Goal: Entertainment & Leisure: Consume media (video, audio)

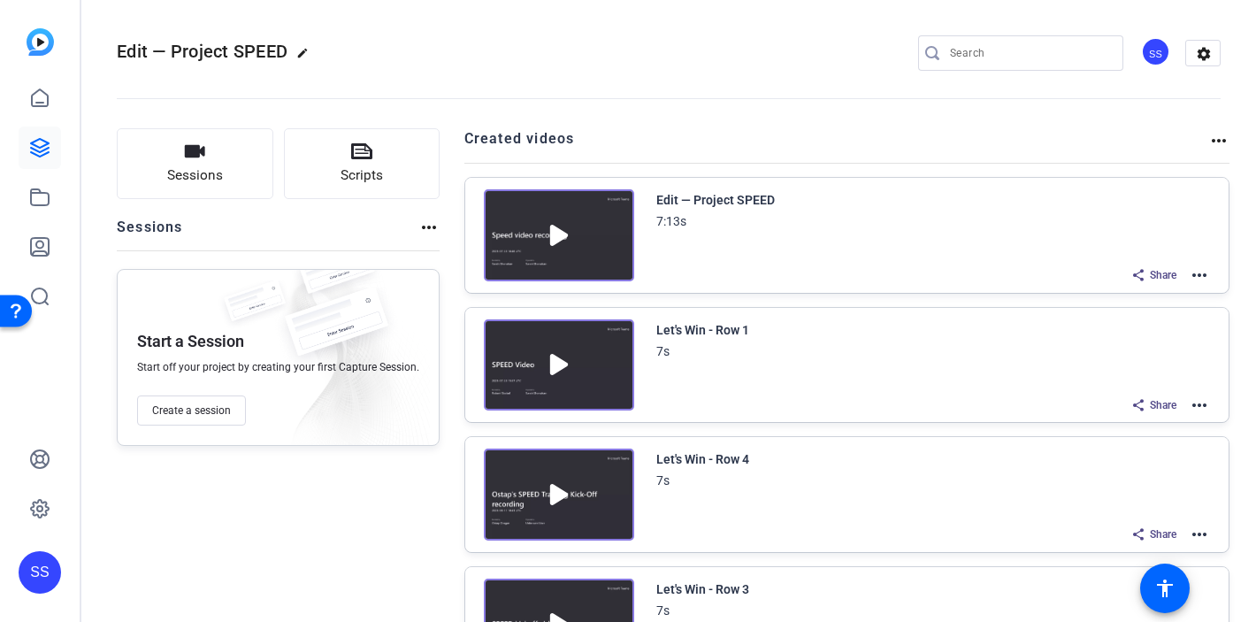
click at [38, 558] on div "SS" at bounding box center [40, 572] width 42 height 42
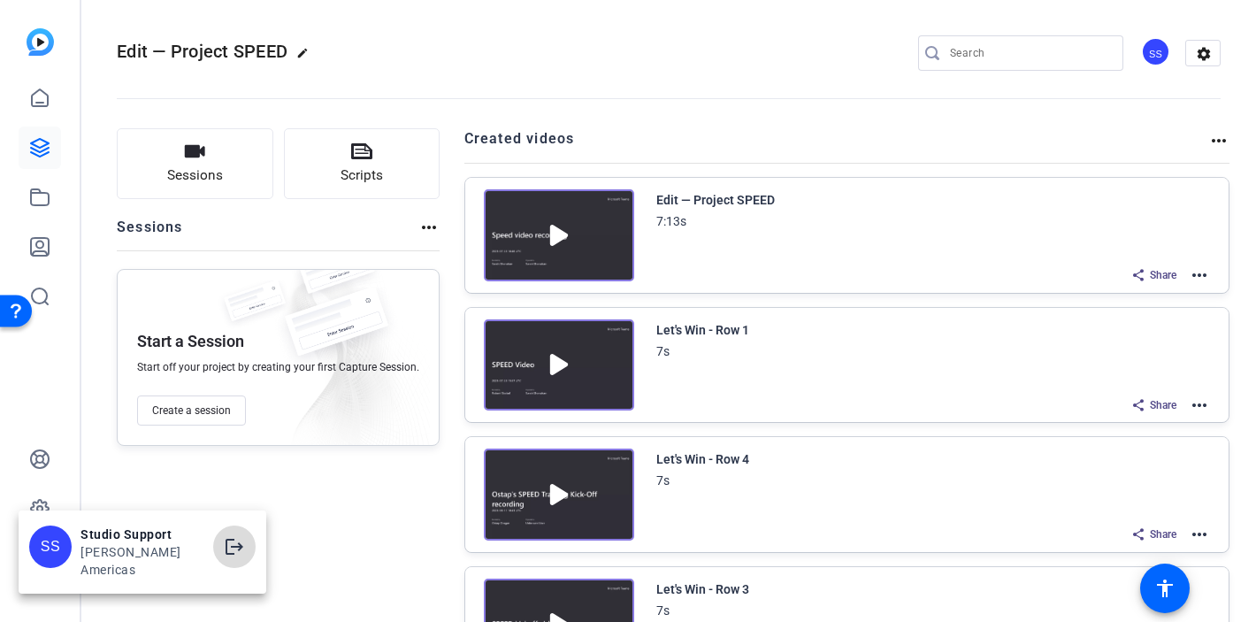
click at [0, 0] on mat-icon "logout" at bounding box center [0, 0] width 0 height 0
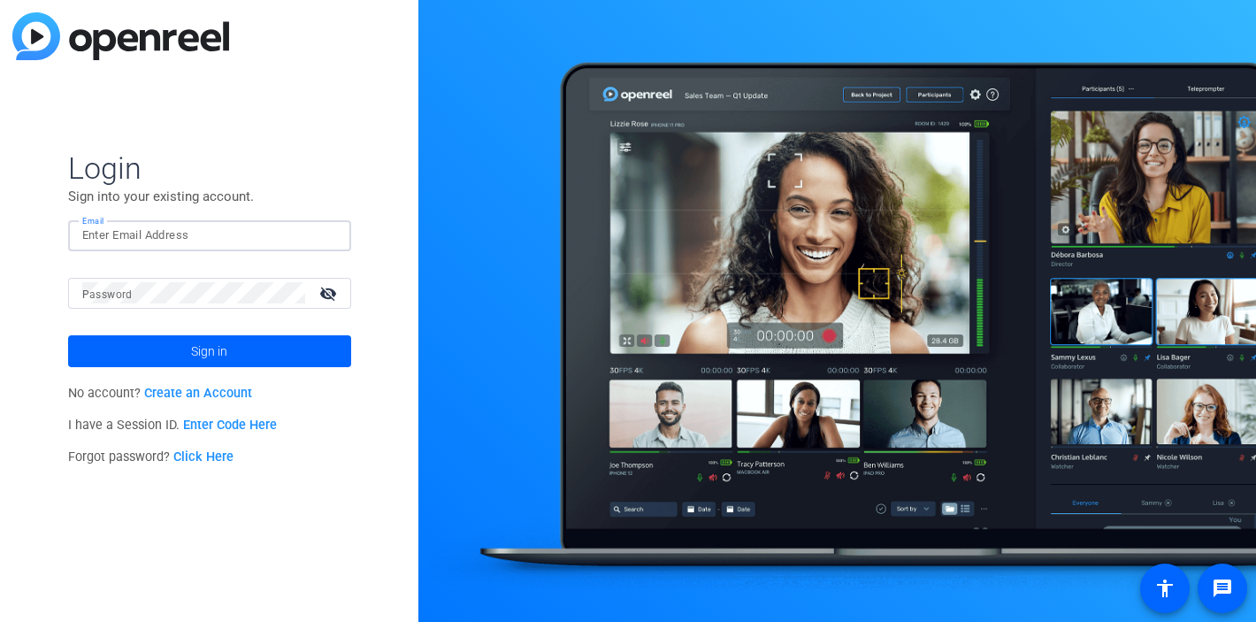
click at [330, 241] on div at bounding box center [209, 235] width 255 height 31
click at [329, 234] on div at bounding box center [326, 235] width 21 height 21
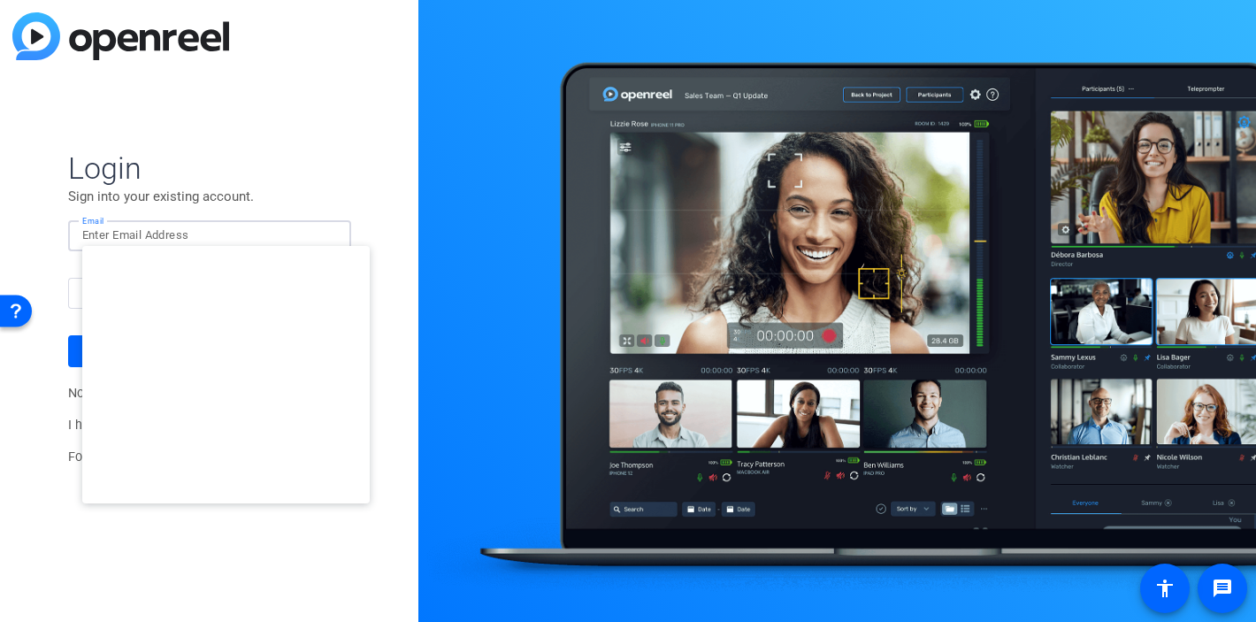
type input "[EMAIL_ADDRESS][DOMAIN_NAME]"
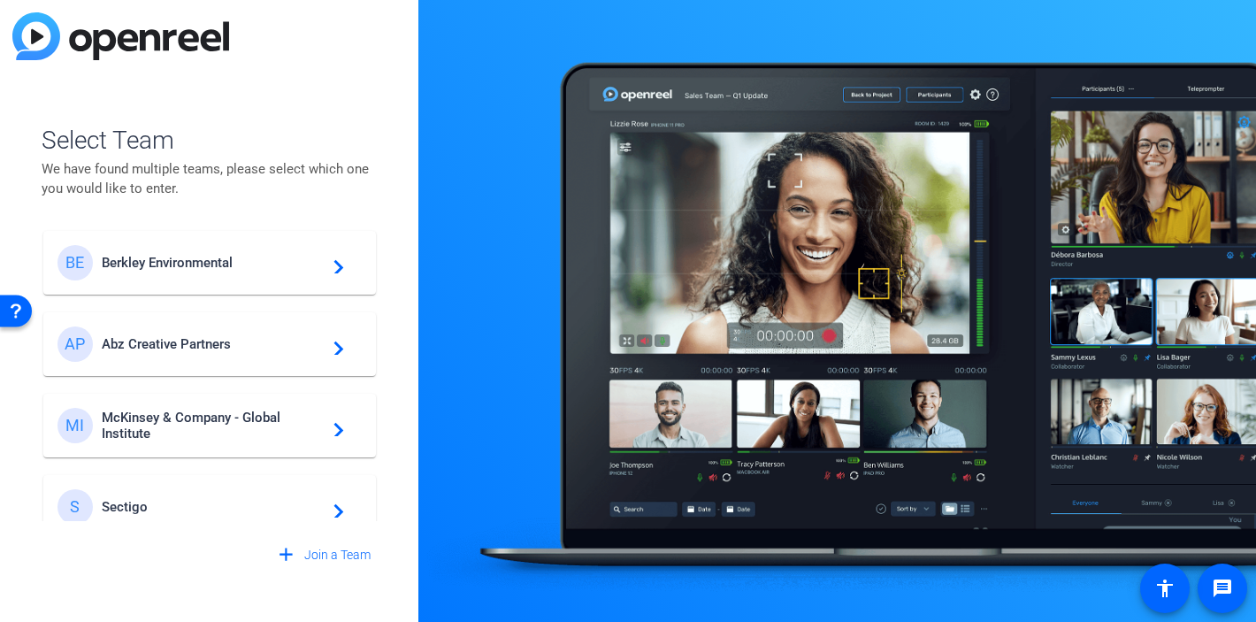
click at [233, 249] on div "BE Berkley Environmental navigate_next" at bounding box center [209, 262] width 304 height 35
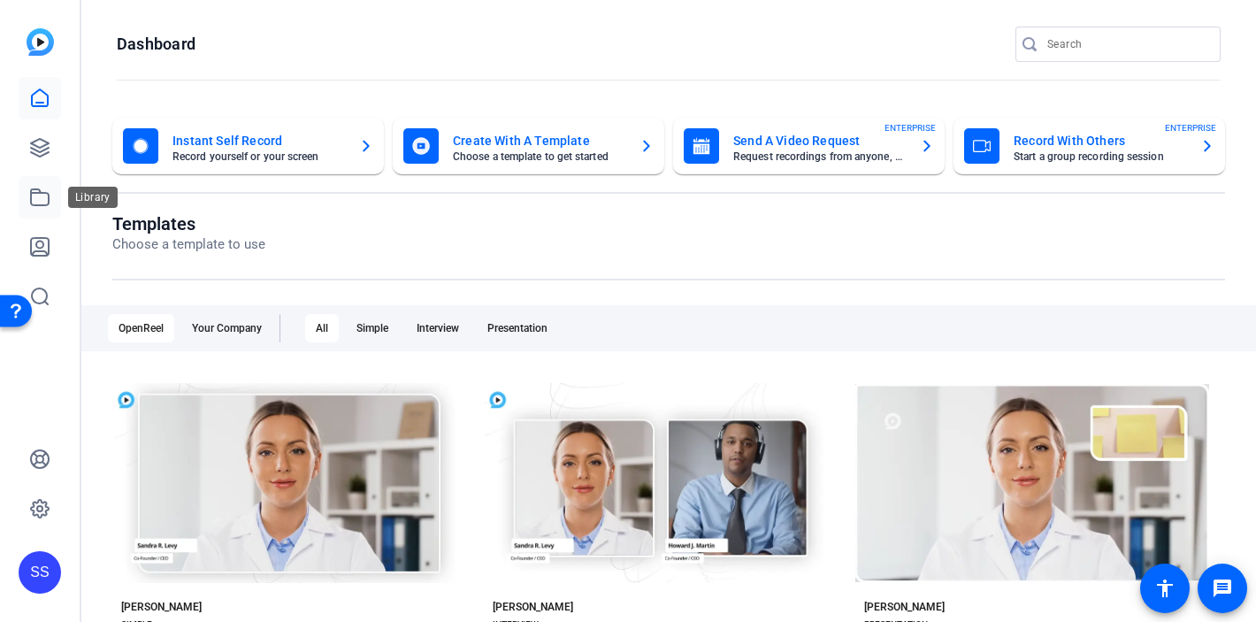
click at [45, 202] on icon at bounding box center [39, 197] width 21 height 21
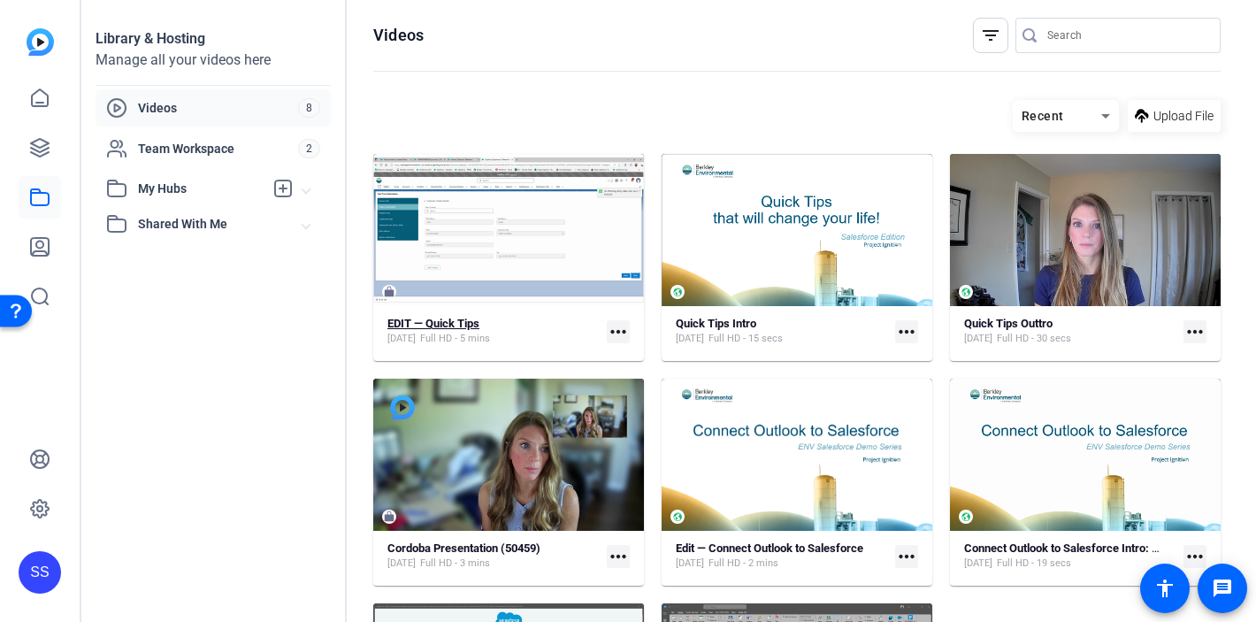
click at [469, 327] on strong "EDIT — Quick Tips" at bounding box center [433, 323] width 92 height 13
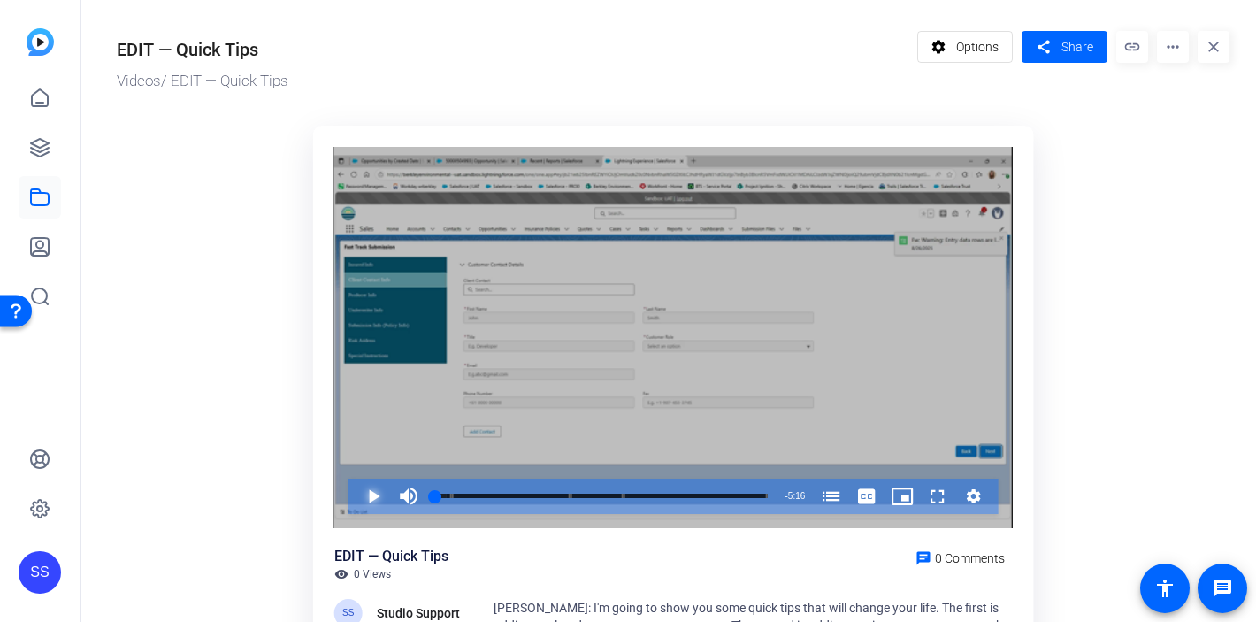
click at [356, 503] on span "Video Player" at bounding box center [356, 496] width 0 height 35
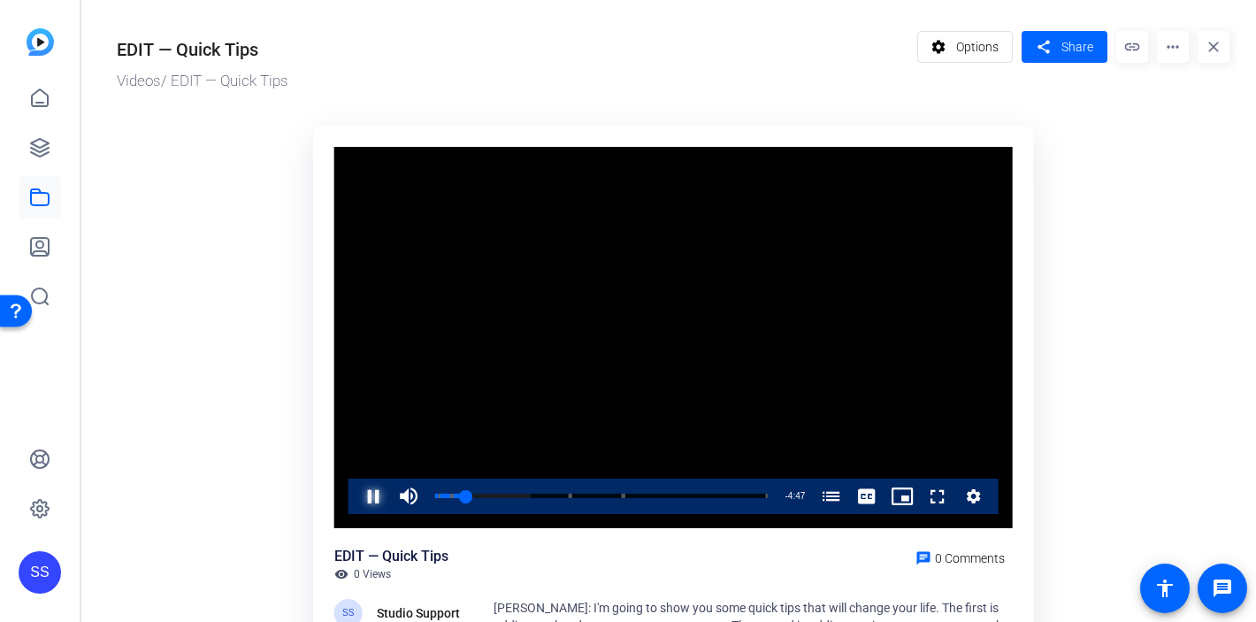
click at [356, 501] on span "Video Player" at bounding box center [356, 496] width 0 height 35
click at [33, 148] on icon at bounding box center [40, 148] width 18 height 18
